Goal: Task Accomplishment & Management: Use online tool/utility

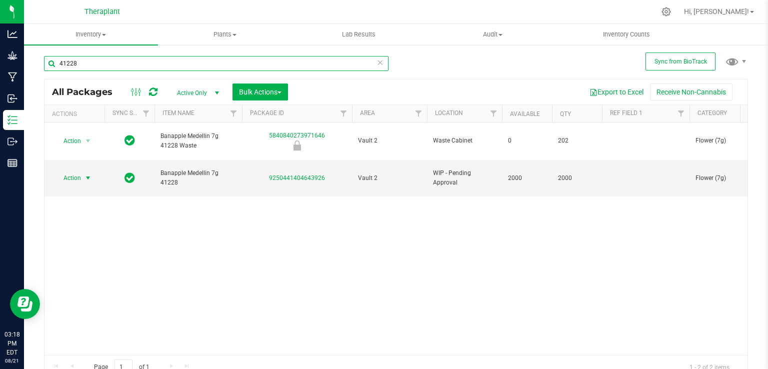
click at [229, 56] on input "41228" at bounding box center [216, 63] width 344 height 15
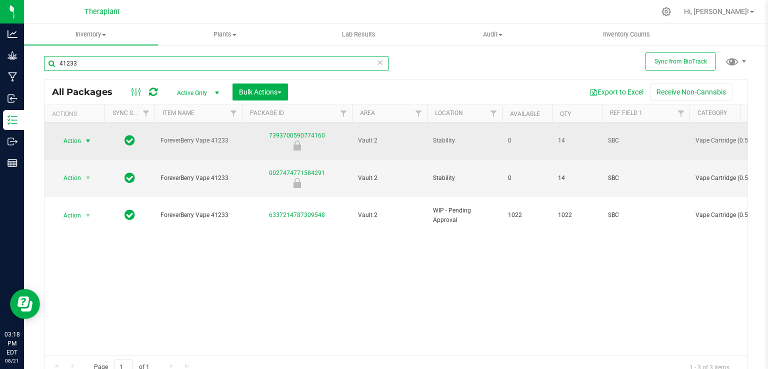
type input "41233"
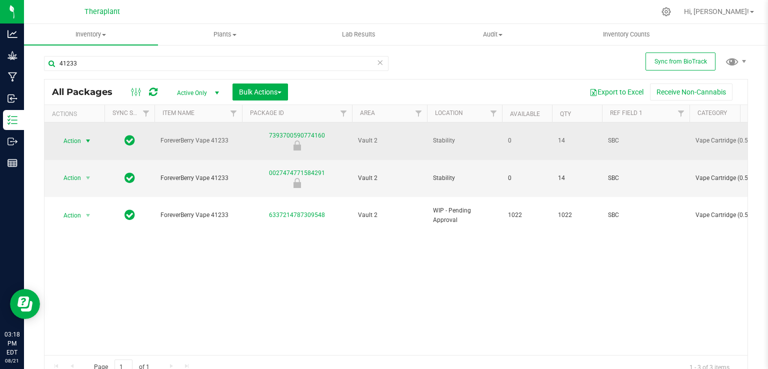
click at [82, 134] on span "select" at bounding box center [88, 141] width 12 height 14
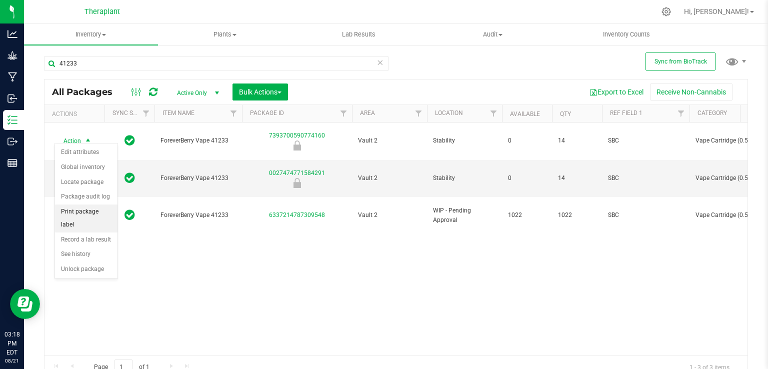
click at [96, 208] on li "Print package label" at bounding box center [86, 217] width 62 height 27
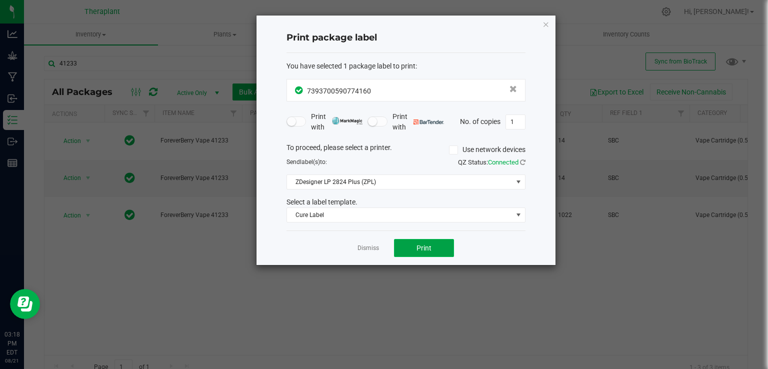
click at [435, 248] on button "Print" at bounding box center [424, 248] width 60 height 18
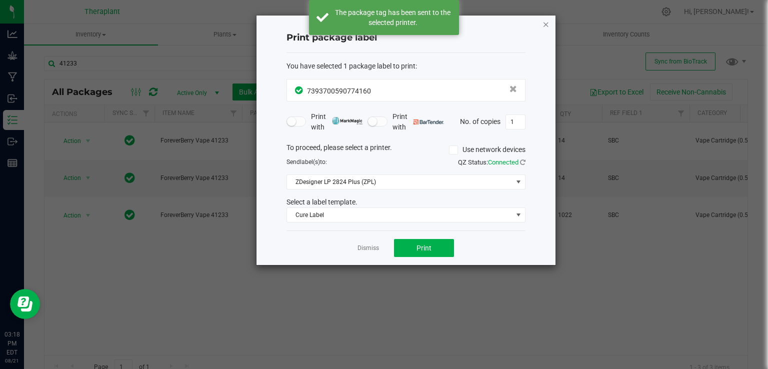
click at [544, 24] on icon "button" at bounding box center [545, 24] width 7 height 12
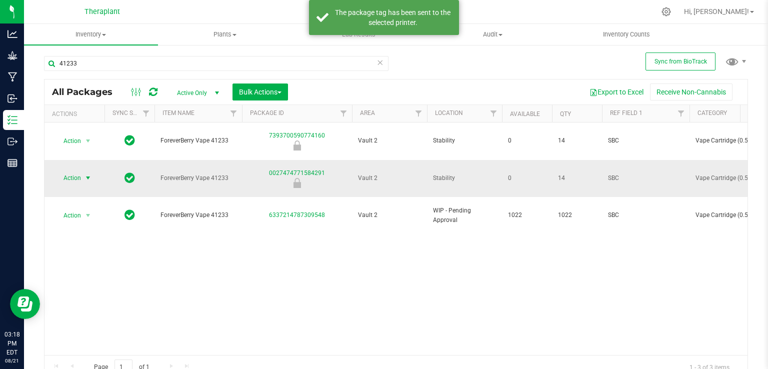
click at [83, 171] on span "select" at bounding box center [88, 178] width 12 height 14
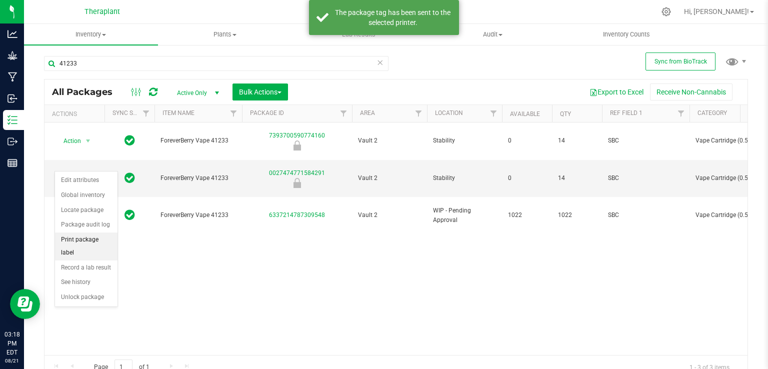
click at [96, 237] on li "Print package label" at bounding box center [86, 245] width 62 height 27
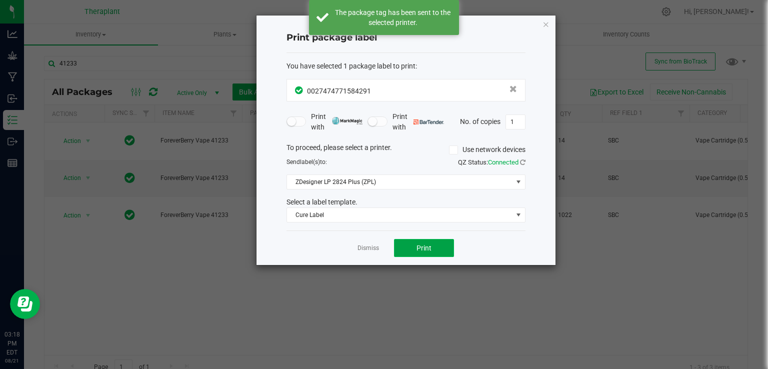
click at [439, 246] on button "Print" at bounding box center [424, 248] width 60 height 18
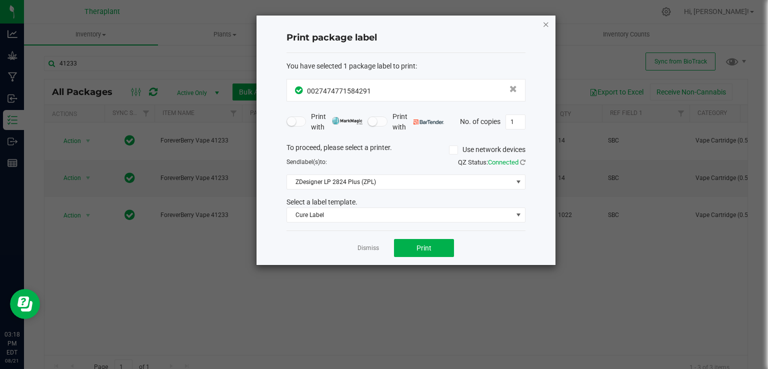
click at [545, 25] on icon "button" at bounding box center [545, 24] width 7 height 12
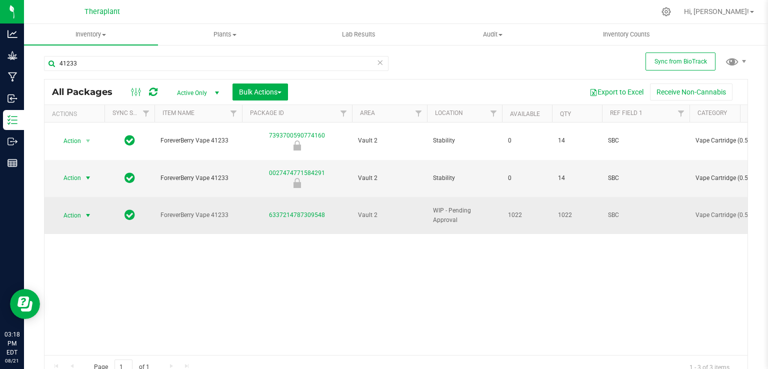
click at [56, 208] on span "Action" at bounding box center [67, 215] width 27 height 14
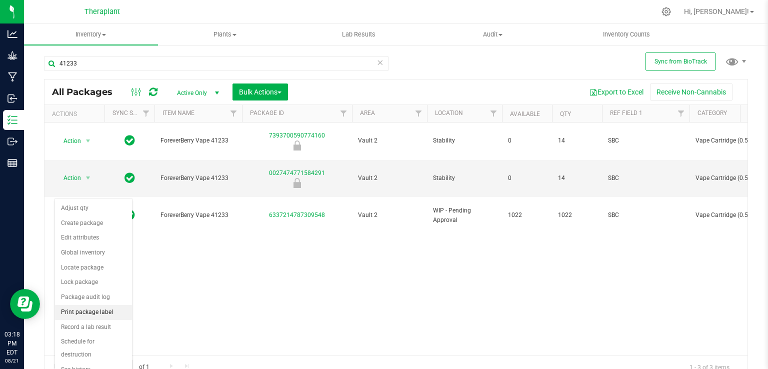
click at [98, 308] on li "Print package label" at bounding box center [93, 312] width 77 height 15
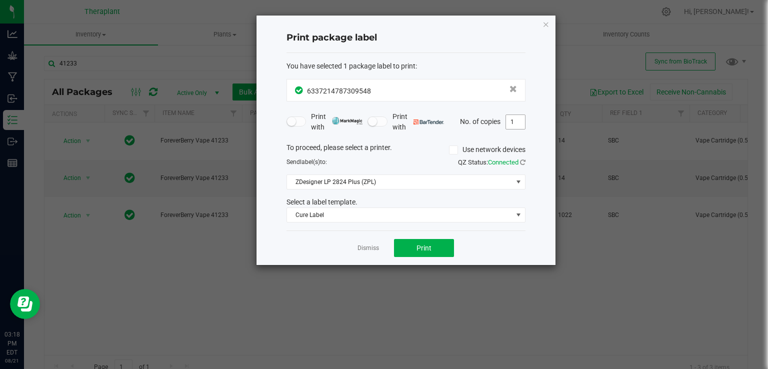
click at [517, 118] on input "1" at bounding box center [515, 122] width 19 height 14
type input "4"
click at [439, 249] on button "Print" at bounding box center [424, 248] width 60 height 18
